Goal: Task Accomplishment & Management: Manage account settings

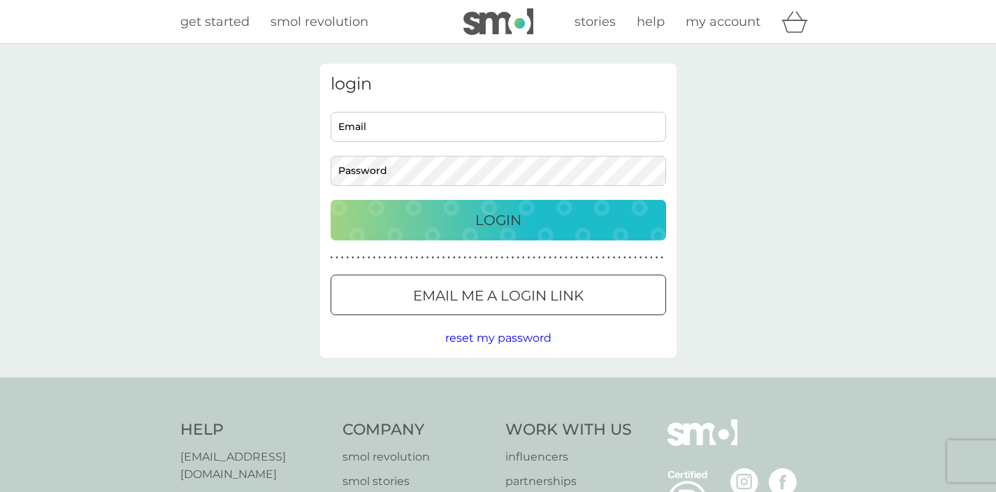
type input "e.randell@gmail.com"
click at [526, 222] on div "Login" at bounding box center [499, 220] width 308 height 22
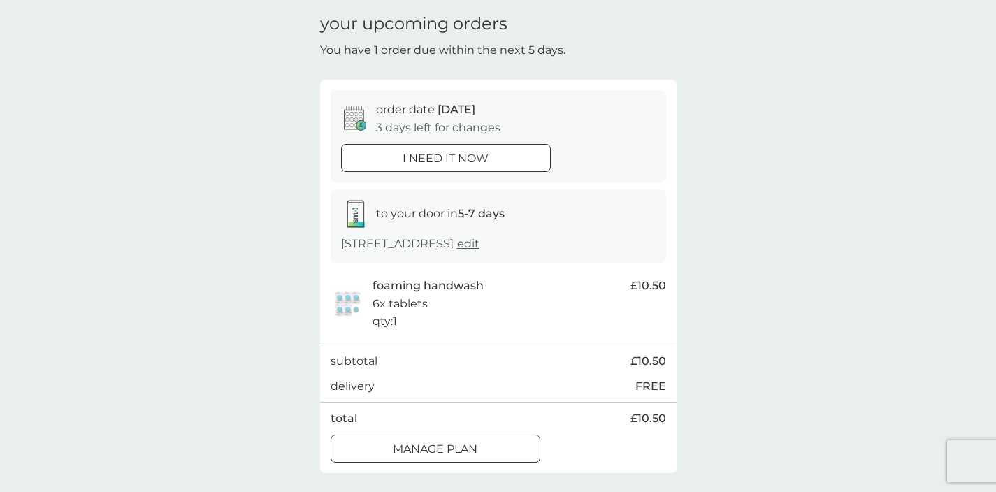
scroll to position [45, 0]
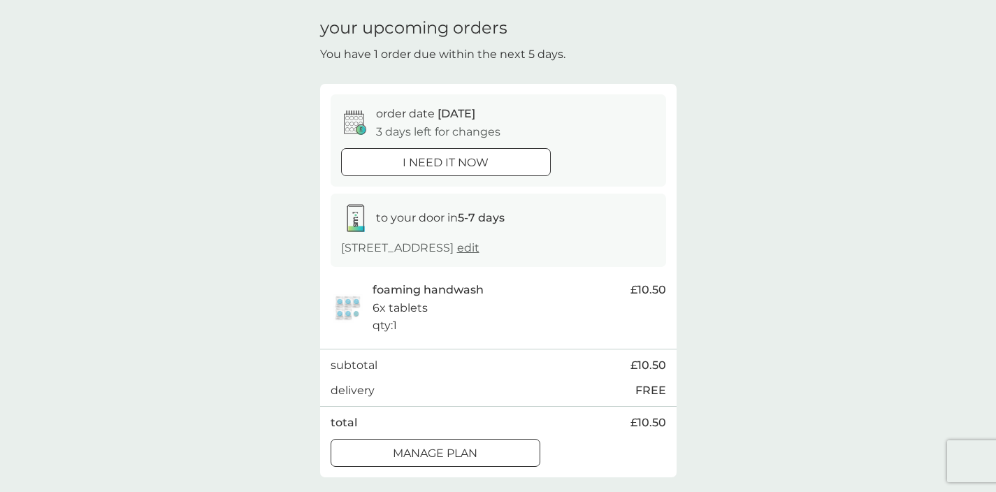
click at [467, 448] on p "Manage plan" at bounding box center [435, 454] width 85 height 18
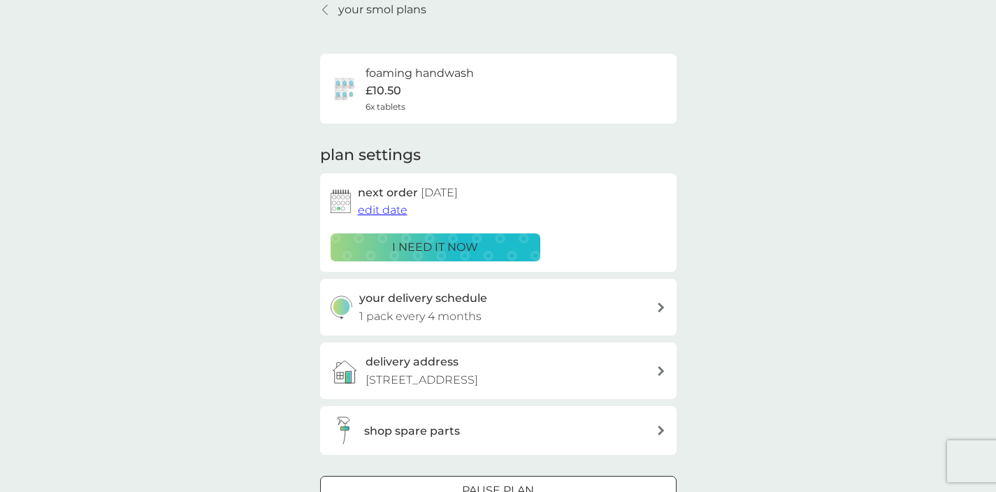
scroll to position [62, 0]
click at [386, 211] on span "edit date" at bounding box center [383, 211] width 50 height 13
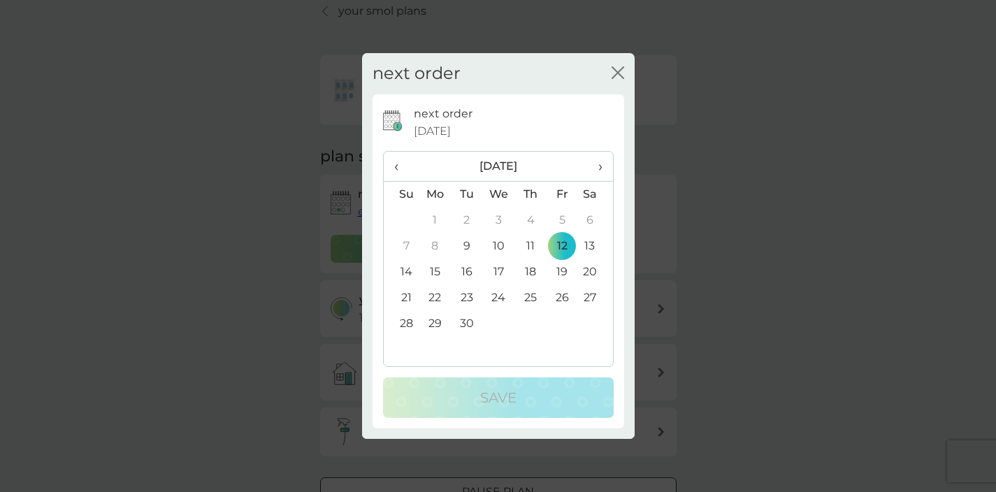
click at [598, 164] on span "›" at bounding box center [595, 166] width 14 height 29
click at [563, 274] on td "17" at bounding box center [561, 272] width 31 height 26
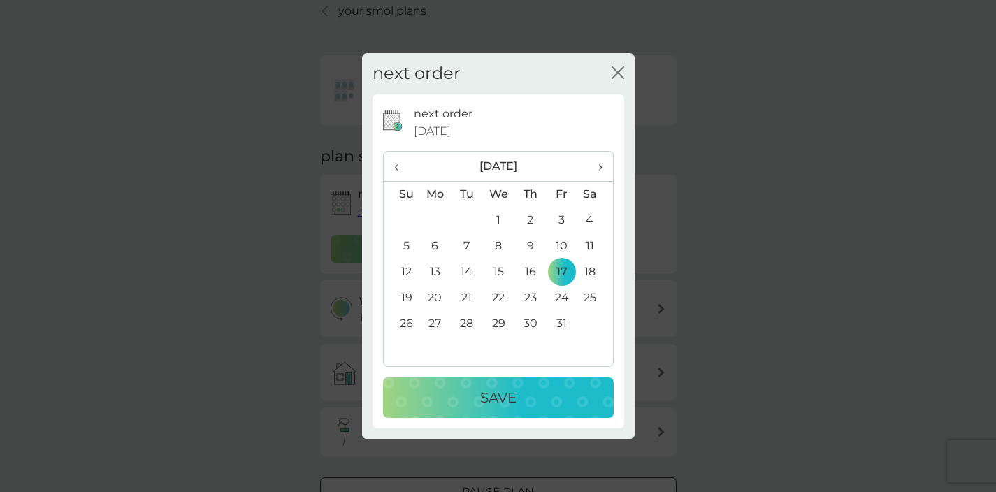
click at [540, 402] on div "Save" at bounding box center [498, 397] width 203 height 22
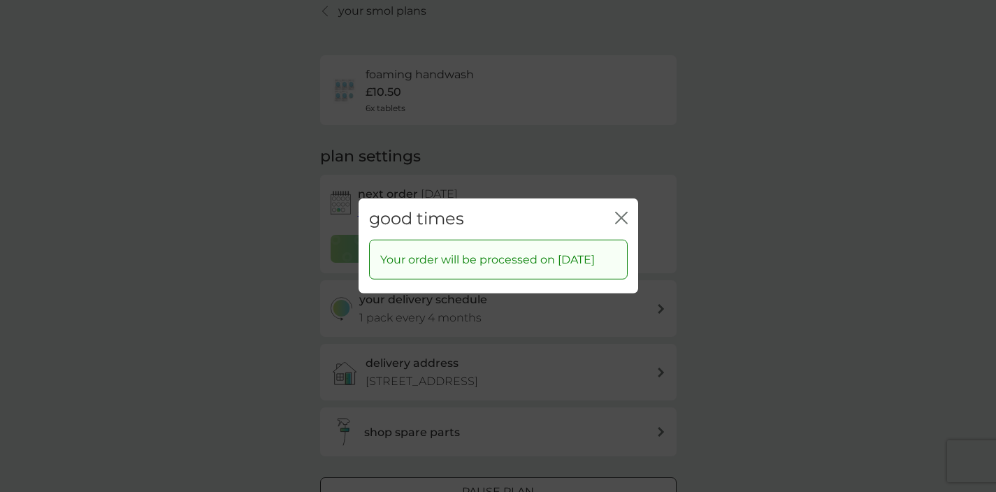
click at [622, 212] on icon "close" at bounding box center [624, 217] width 6 height 11
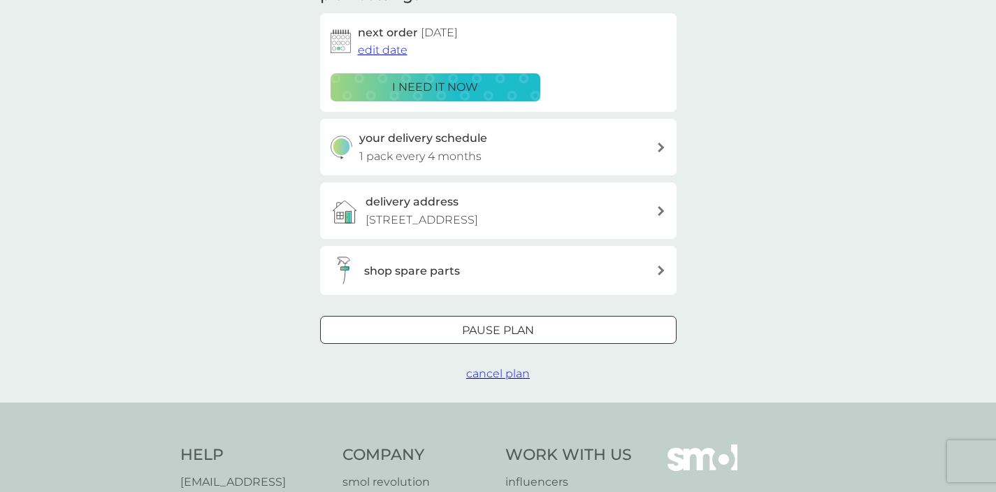
scroll to position [0, 0]
